Goal: Entertainment & Leisure: Consume media (video, audio)

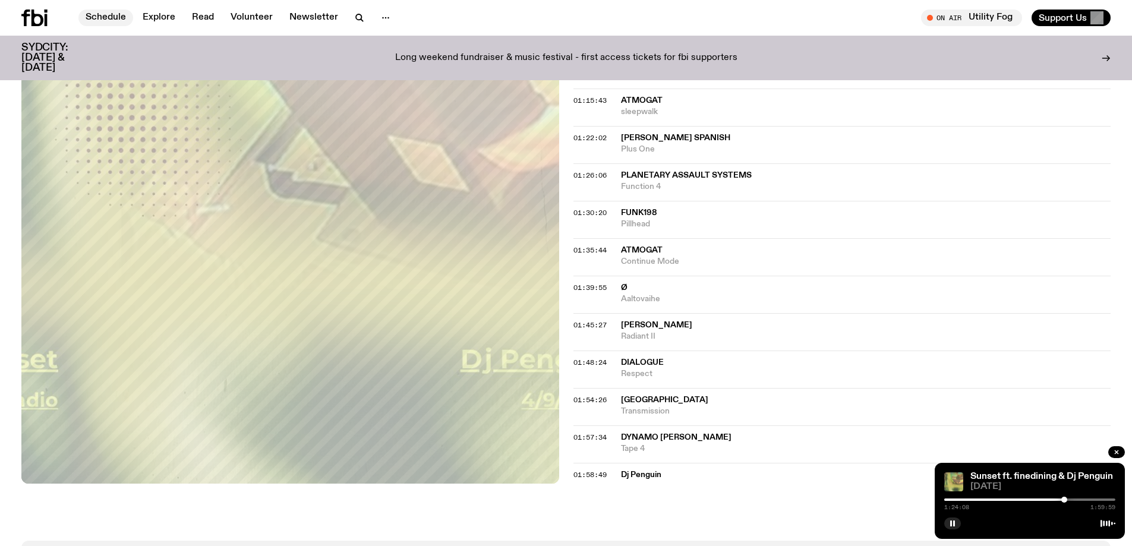
scroll to position [1005, 0]
click at [109, 18] on link "Schedule" at bounding box center [105, 18] width 55 height 17
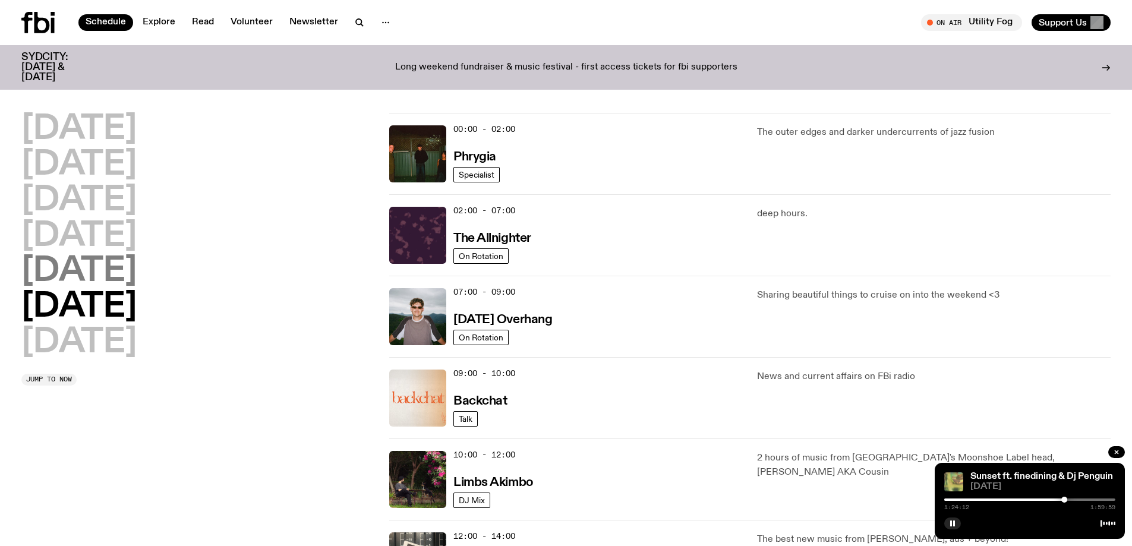
click at [105, 274] on h2 "[DATE]" at bounding box center [78, 271] width 115 height 33
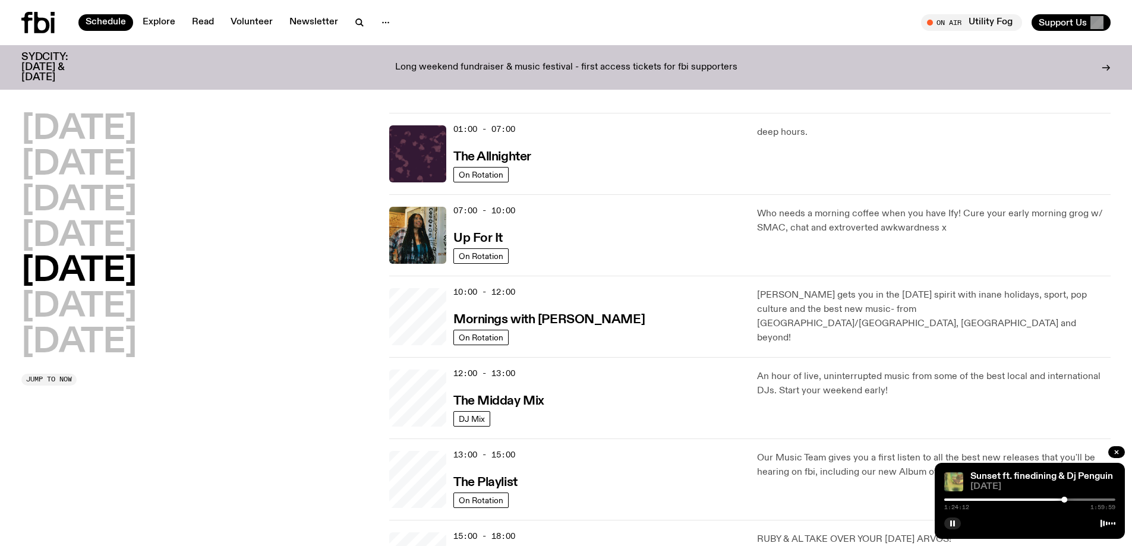
scroll to position [33, 0]
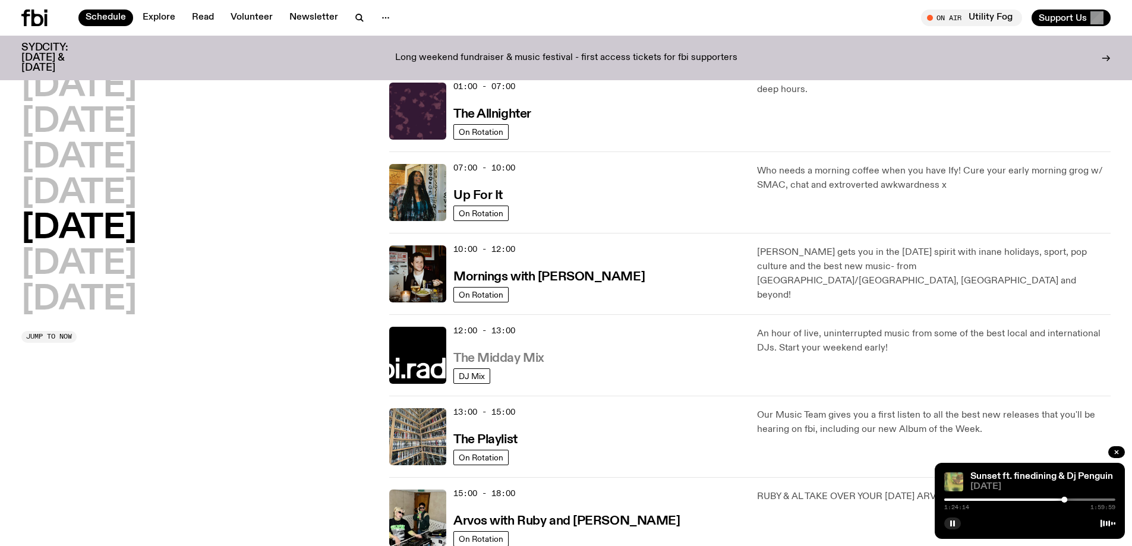
click at [526, 357] on h3 "The Midday Mix" at bounding box center [498, 358] width 91 height 12
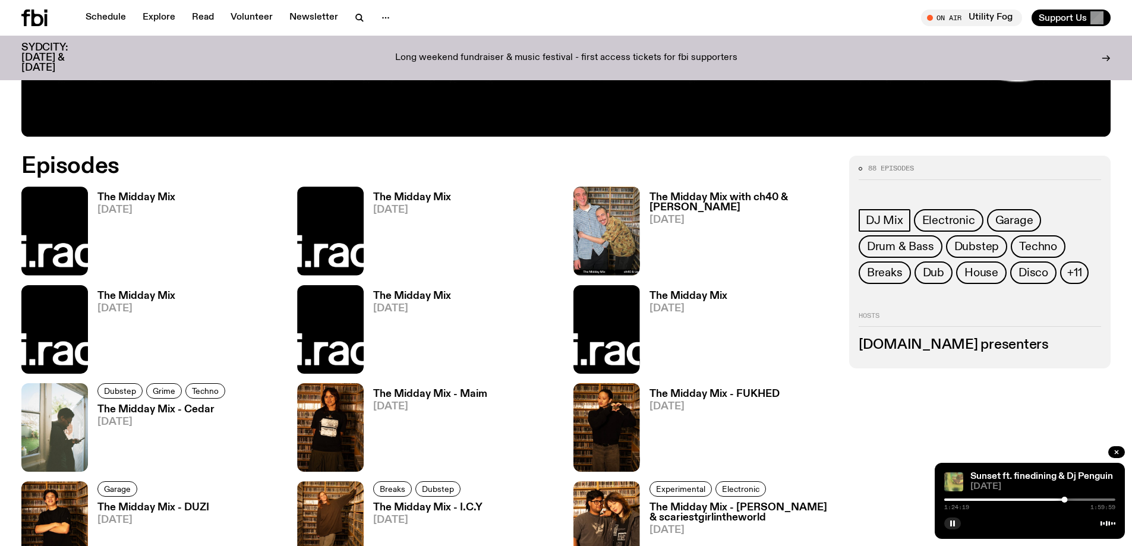
scroll to position [644, 0]
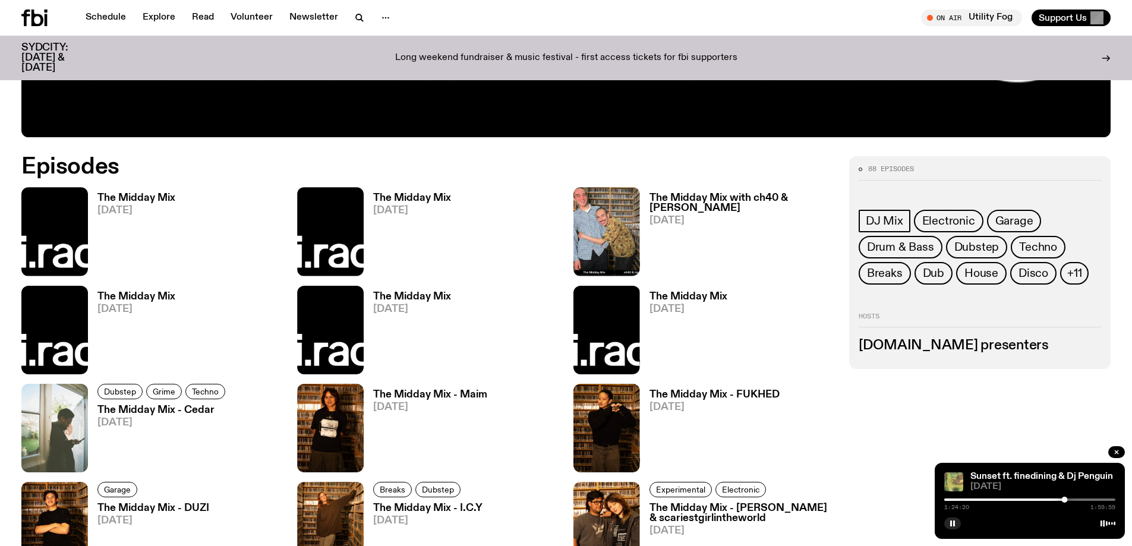
click at [165, 197] on h3 "The Midday Mix" at bounding box center [136, 198] width 78 height 10
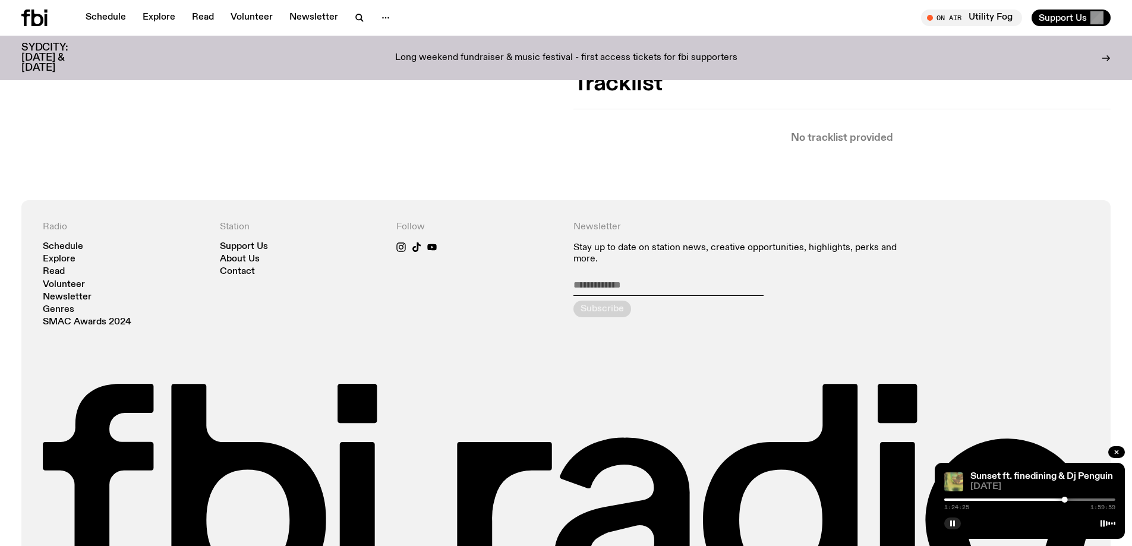
scroll to position [288, 0]
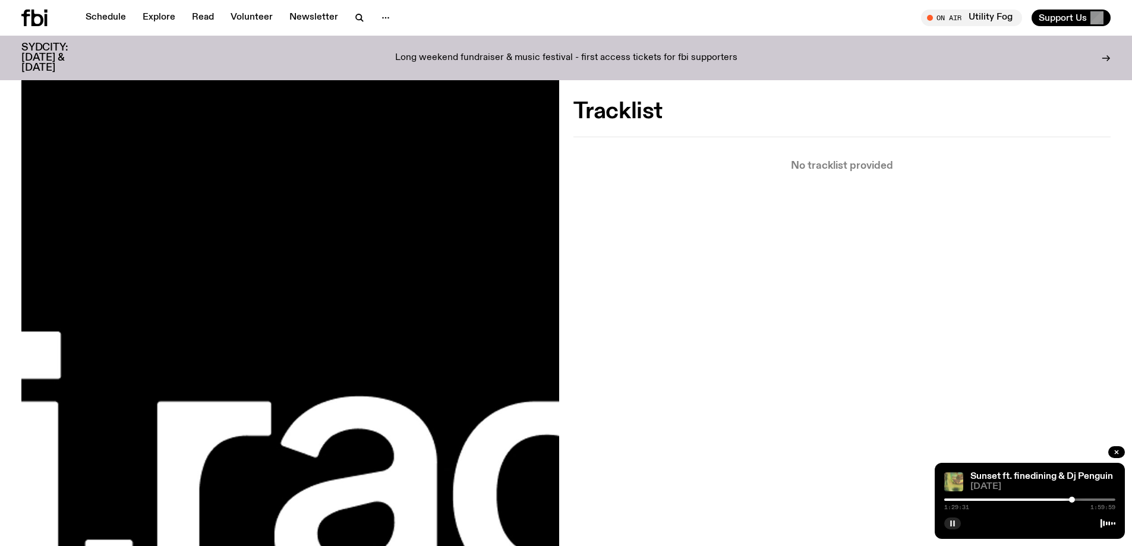
click at [953, 522] on rect "button" at bounding box center [954, 523] width 2 height 6
